Goal: Transaction & Acquisition: Purchase product/service

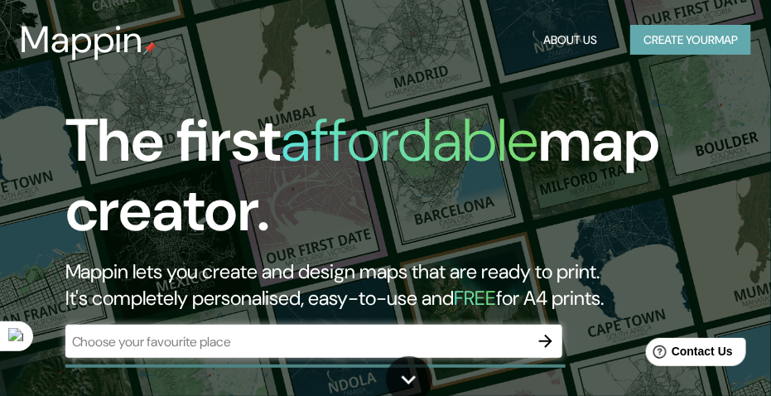
click at [664, 50] on button "Create your map" at bounding box center [690, 40] width 121 height 31
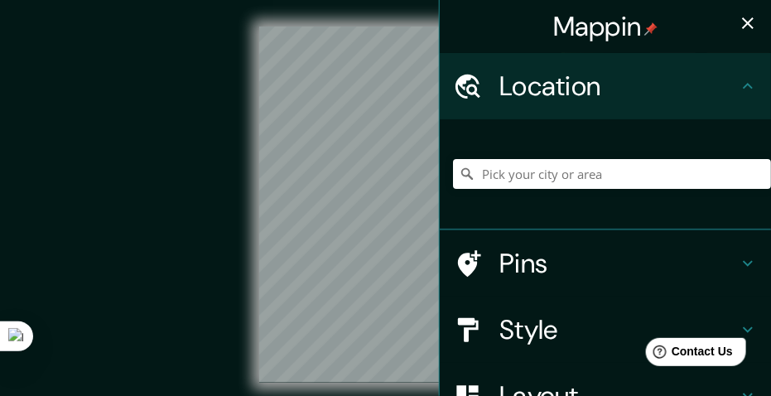
click at [546, 190] on div at bounding box center [612, 173] width 318 height 83
click at [546, 181] on input "Pick your city or area" at bounding box center [612, 174] width 318 height 30
paste input "Iglesia [GEOGRAPHIC_DATA][PERSON_NAME], [GEOGRAPHIC_DATA], [GEOGRAPHIC_DATA]"
click at [744, 22] on icon "button" at bounding box center [747, 23] width 20 height 20
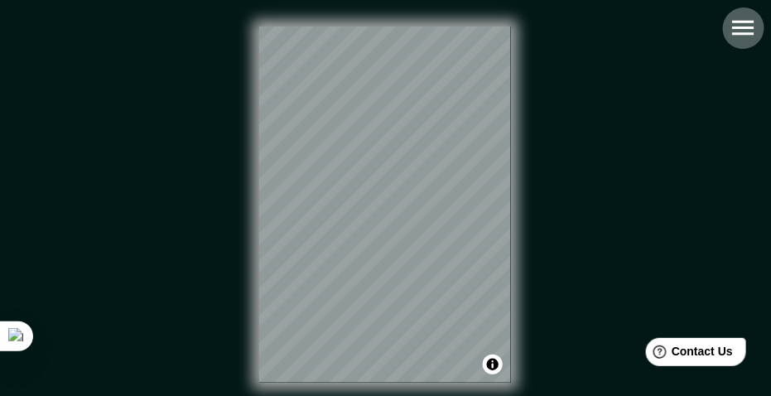
click at [738, 48] on button "button" at bounding box center [743, 28] width 42 height 42
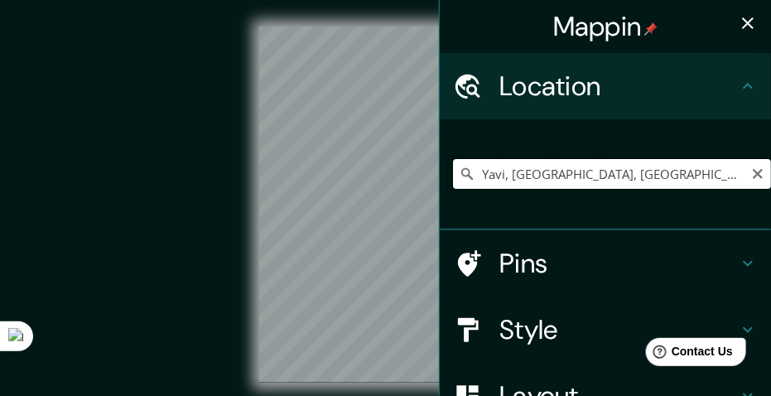
click at [648, 180] on input "Yavi, [GEOGRAPHIC_DATA], [GEOGRAPHIC_DATA]" at bounding box center [612, 174] width 318 height 30
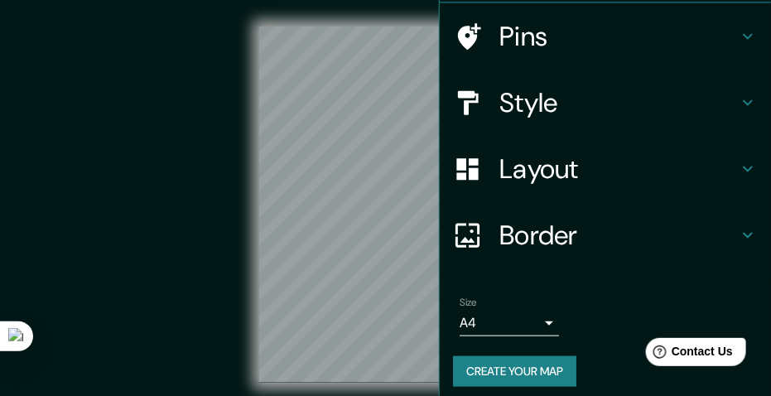
scroll to position [237, 0]
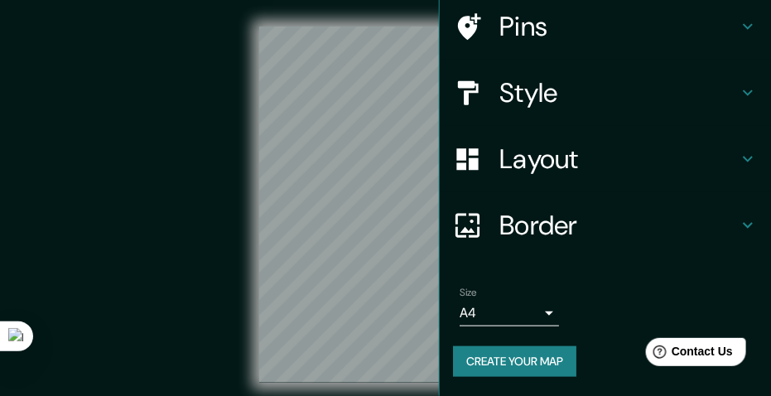
click at [554, 165] on h4 "Layout" at bounding box center [618, 158] width 238 height 33
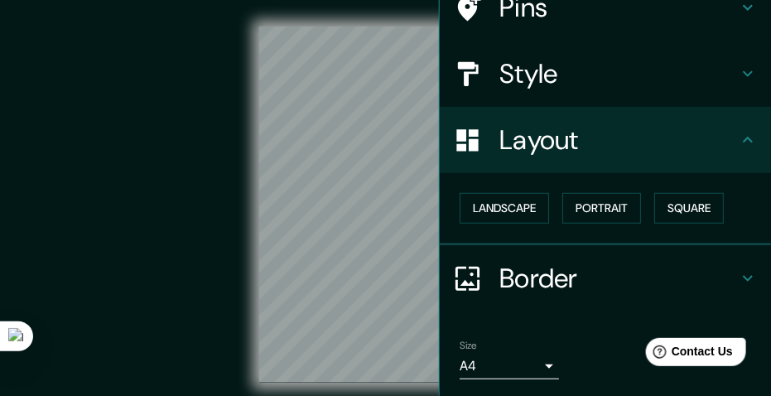
scroll to position [127, 0]
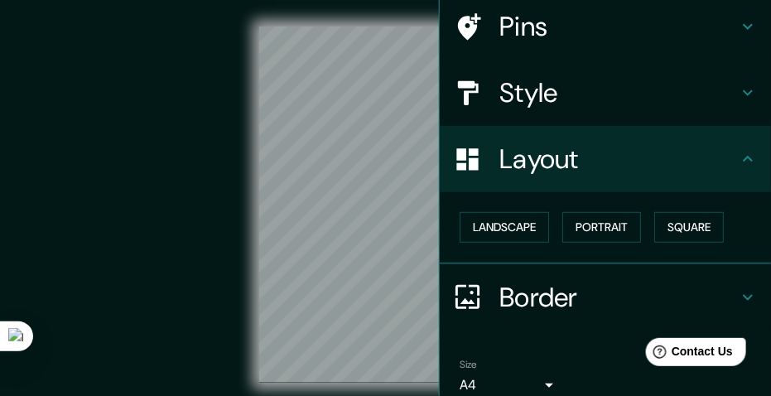
click at [572, 174] on h4 "Layout" at bounding box center [618, 158] width 238 height 33
click at [563, 108] on h4 "Style" at bounding box center [618, 92] width 238 height 33
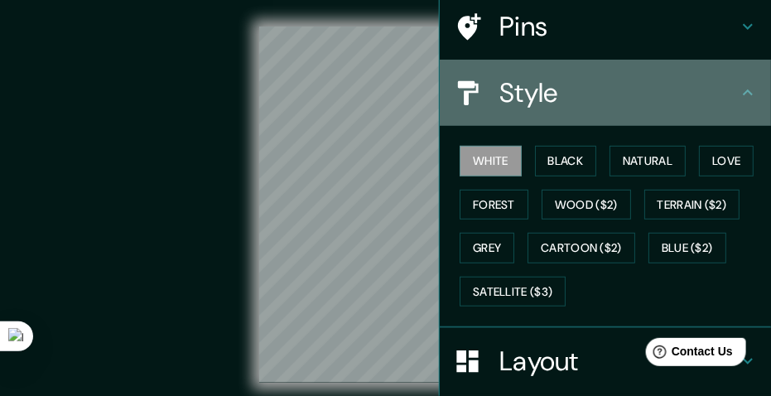
click at [555, 96] on h4 "Style" at bounding box center [618, 92] width 238 height 33
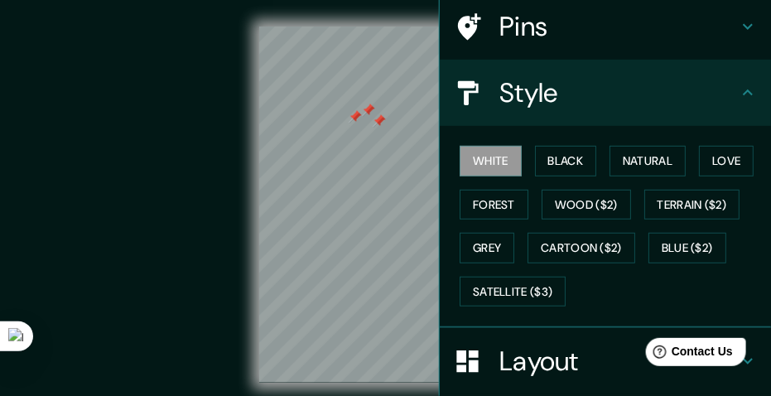
click at [373, 127] on div at bounding box center [378, 120] width 13 height 13
click at [382, 122] on div at bounding box center [379, 119] width 13 height 13
click at [382, 119] on div at bounding box center [379, 119] width 13 height 13
click at [568, 41] on h4 "Pins" at bounding box center [618, 26] width 238 height 33
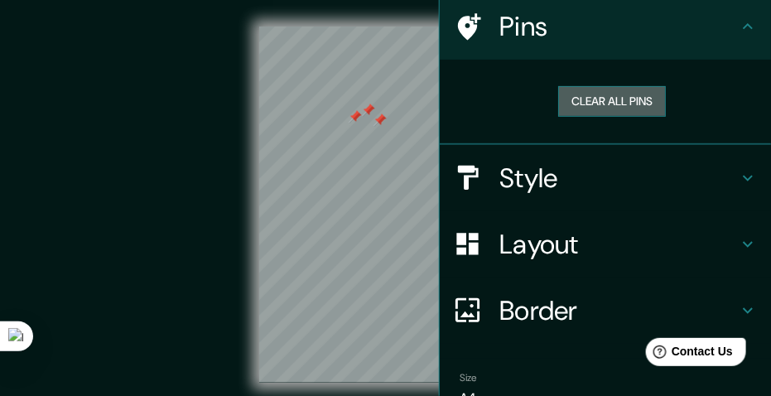
click at [573, 91] on button "Clear all pins" at bounding box center [612, 101] width 108 height 31
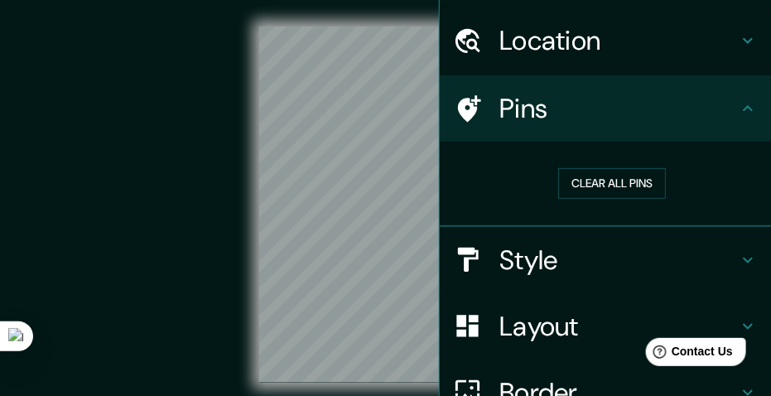
scroll to position [0, 0]
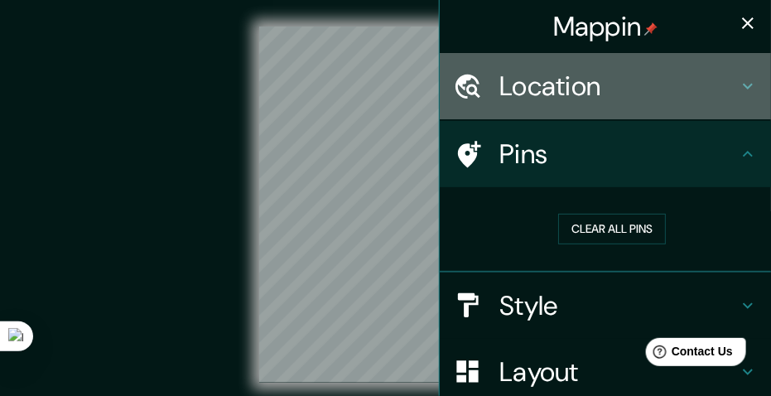
click at [572, 105] on div "Location" at bounding box center [605, 86] width 331 height 66
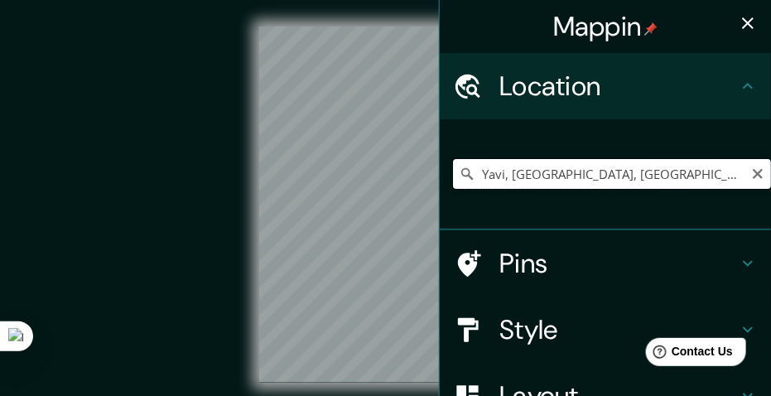
click at [623, 180] on input "Yavi, [GEOGRAPHIC_DATA], [GEOGRAPHIC_DATA]" at bounding box center [612, 174] width 318 height 30
click at [425, 180] on div "Mappin Location [GEOGRAPHIC_DATA], [GEOGRAPHIC_DATA], [GEOGRAPHIC_DATA] Pins St…" at bounding box center [385, 217] width 771 height 435
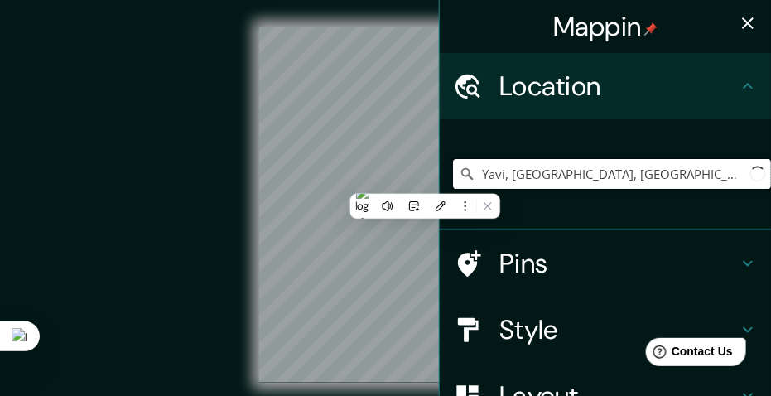
paste input "Iglesia [GEOGRAPHIC_DATA][PERSON_NAME], [GEOGRAPHIC_DATA], [GEOGRAPHIC_DATA]"
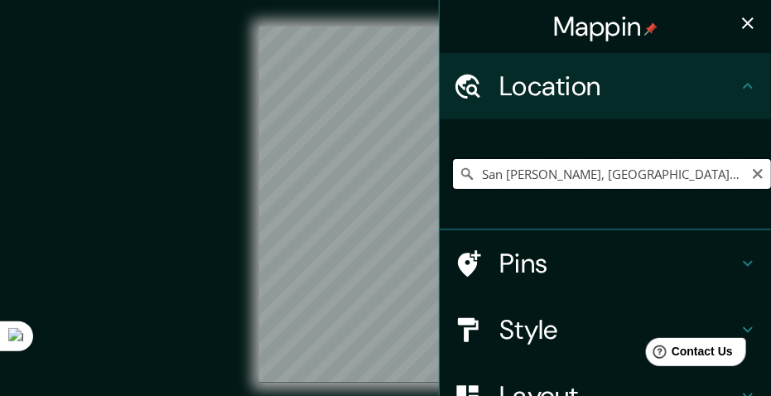
type input "San [PERSON_NAME], [GEOGRAPHIC_DATA], [GEOGRAPHIC_DATA]"
click at [751, 175] on icon "Clear" at bounding box center [757, 173] width 13 height 13
paste input "Iglesia [GEOGRAPHIC_DATA][PERSON_NAME], [GEOGRAPHIC_DATA], [GEOGRAPHIC_DATA]"
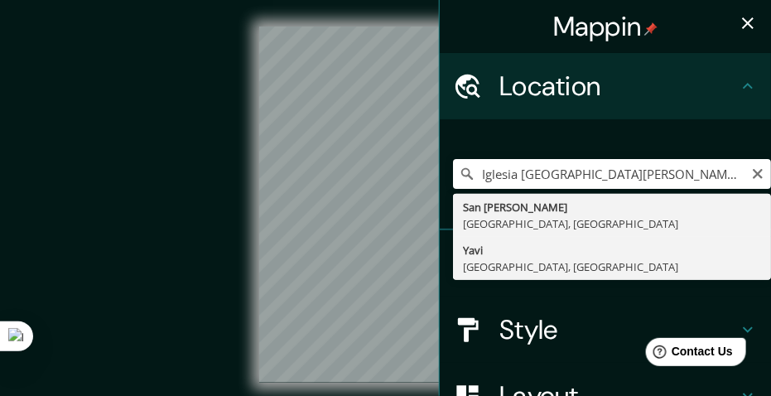
type input "Yavi, [GEOGRAPHIC_DATA], [GEOGRAPHIC_DATA]"
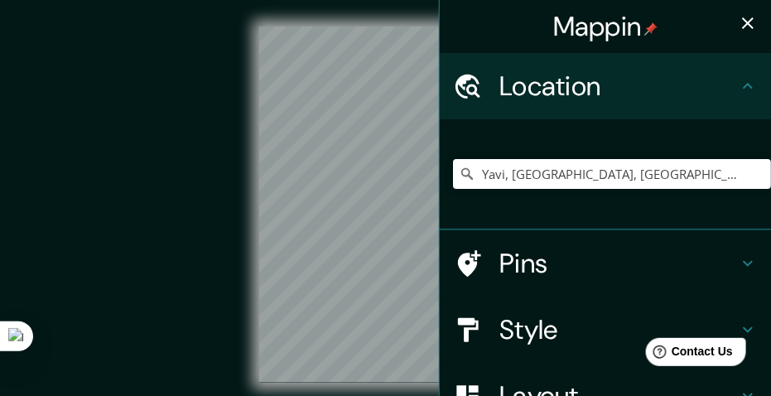
click at [745, 29] on icon "button" at bounding box center [747, 23] width 20 height 20
